Goal: Check status: Check status

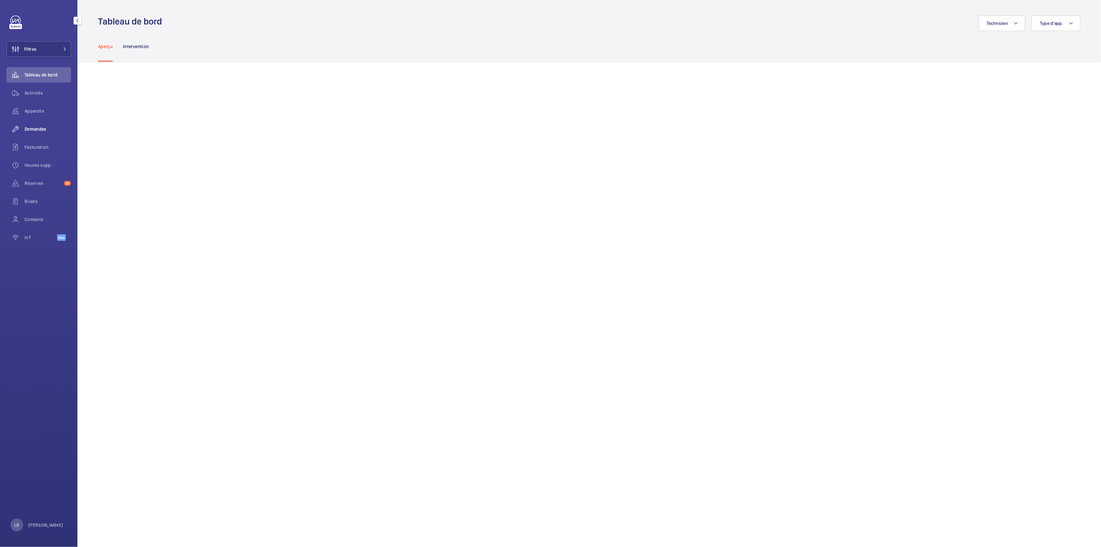
click at [36, 131] on span "Demandes" at bounding box center [48, 129] width 46 height 6
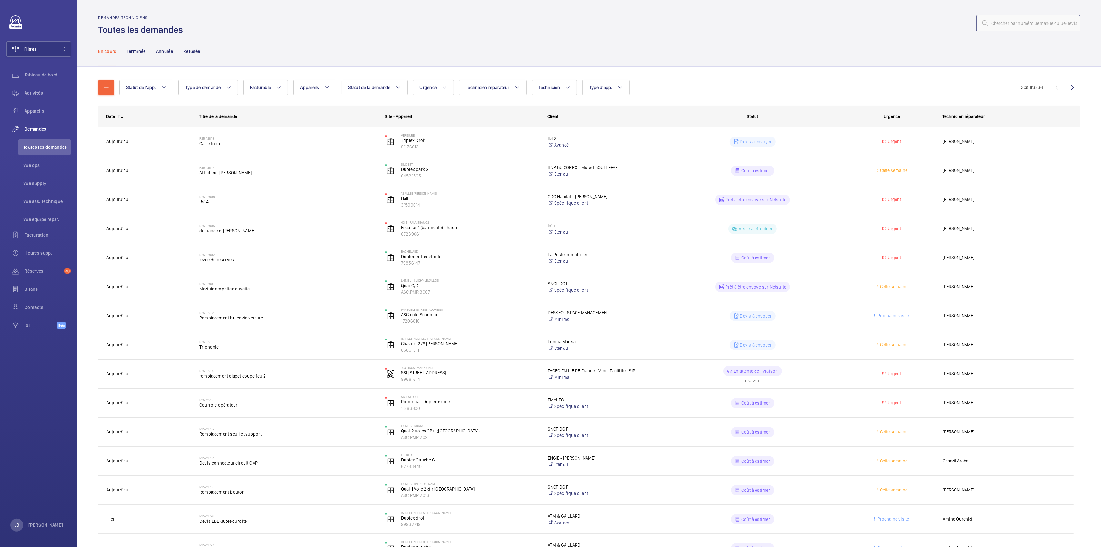
click at [1039, 19] on input "text" at bounding box center [1029, 23] width 104 height 16
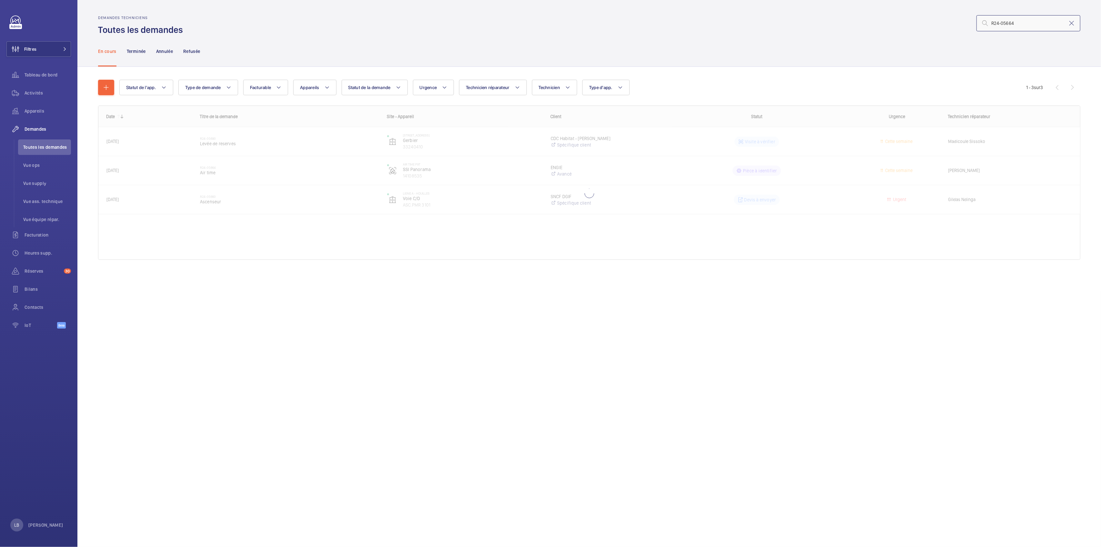
type input "R24-05664"
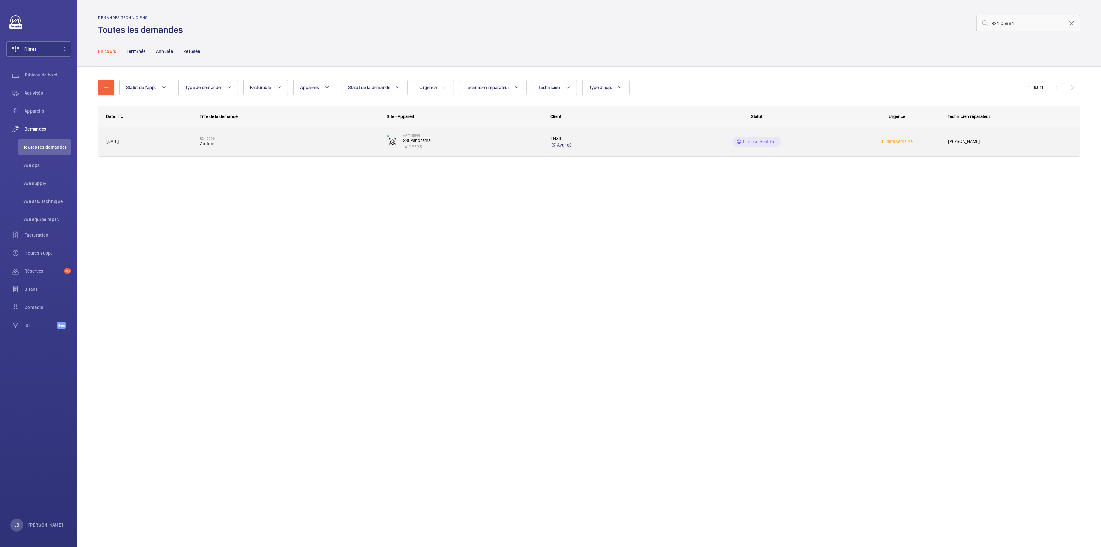
click at [809, 143] on wm-front-pills-cell "Pièce à identifier" at bounding box center [757, 141] width 179 height 10
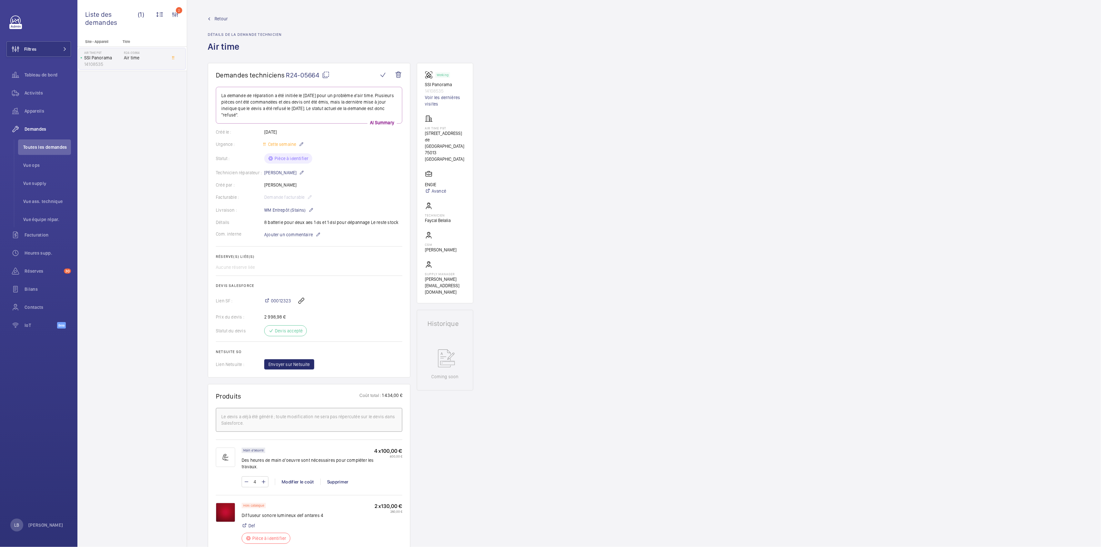
drag, startPoint x: 591, startPoint y: 198, endPoint x: 581, endPoint y: 188, distance: 13.9
click at [591, 198] on div "Demandes techniciens R24-05664 La demande de réparation a été initiée le [DATE]…" at bounding box center [644, 557] width 914 height 989
click at [43, 44] on button "Filtres" at bounding box center [38, 48] width 65 height 15
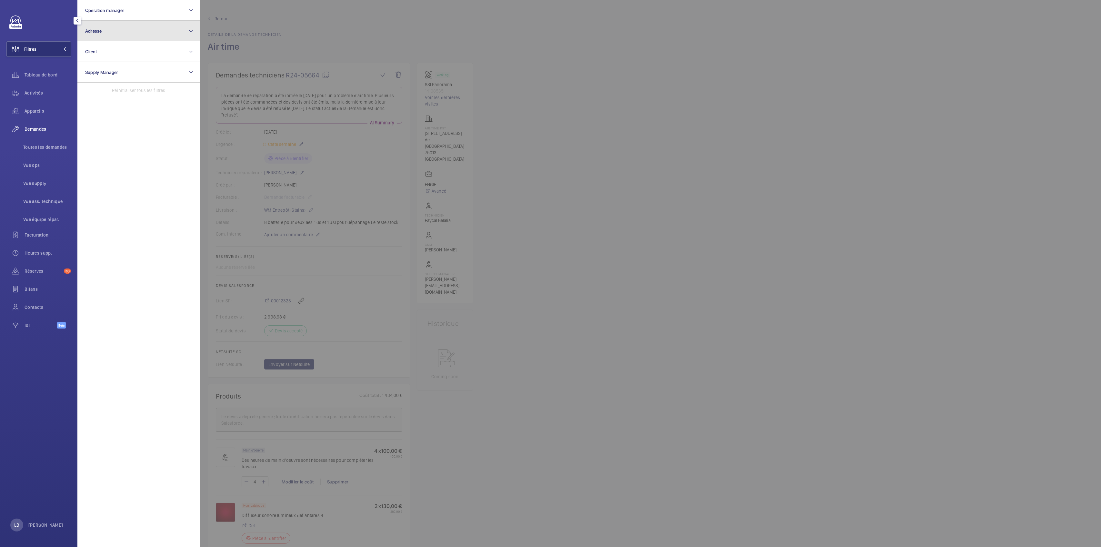
click at [98, 34] on button "Adresse" at bounding box center [138, 31] width 123 height 21
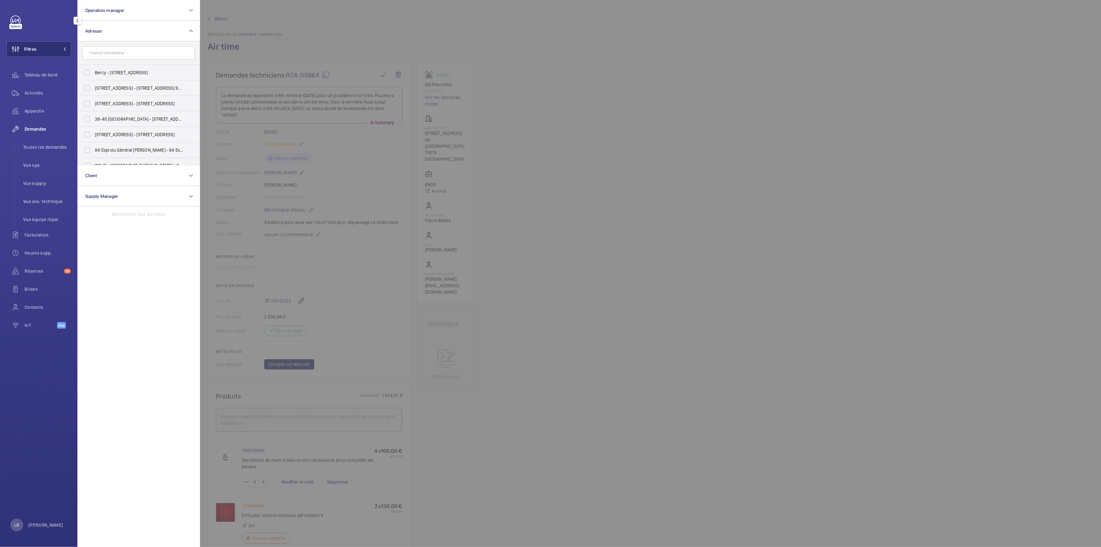
click at [132, 54] on input "text" at bounding box center [139, 53] width 112 height 14
type input "I"
click at [716, 206] on div at bounding box center [750, 273] width 1101 height 547
